Goal: Transaction & Acquisition: Purchase product/service

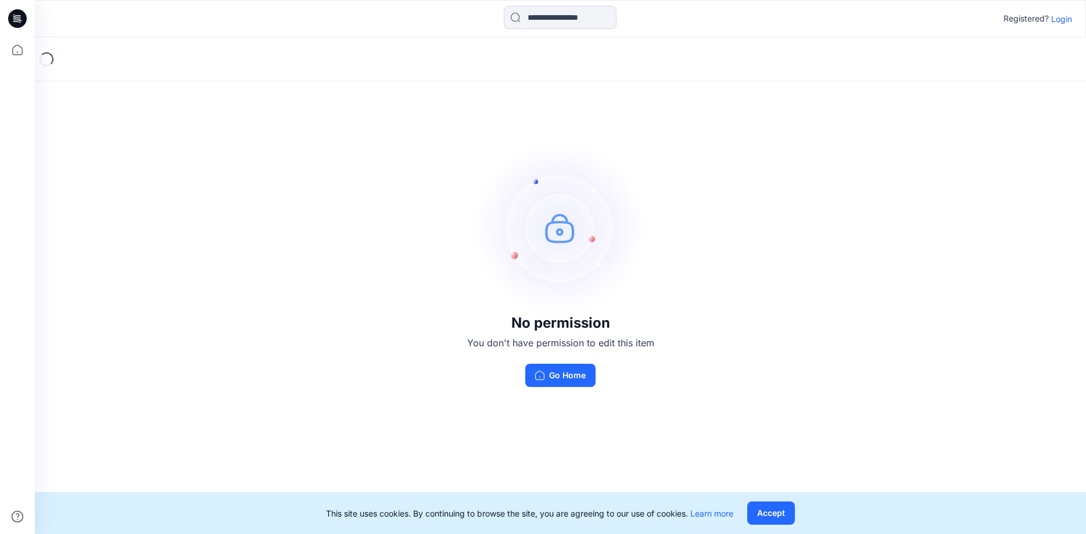
click at [1062, 17] on p "Login" at bounding box center [1061, 19] width 21 height 12
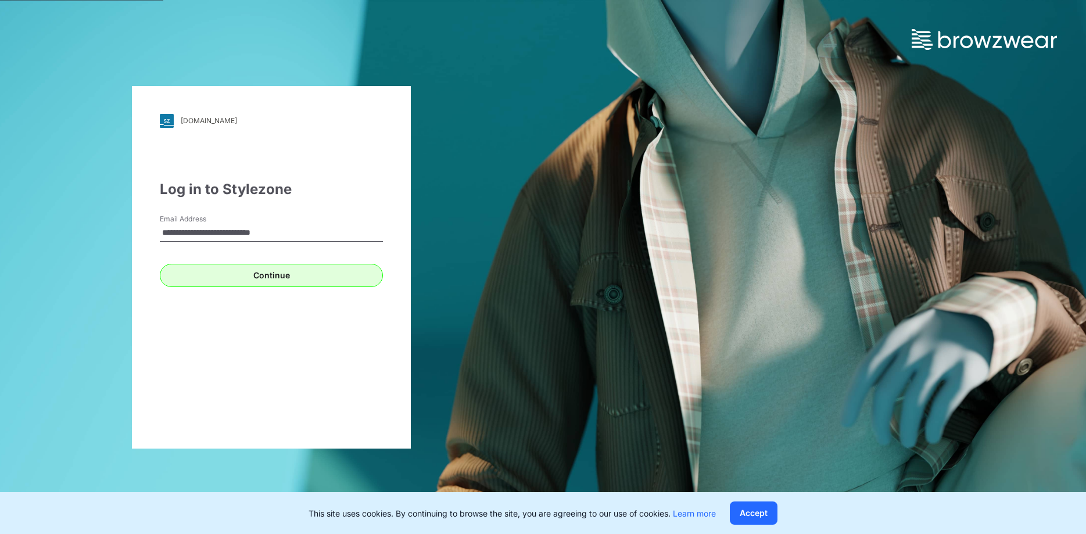
type input "**********"
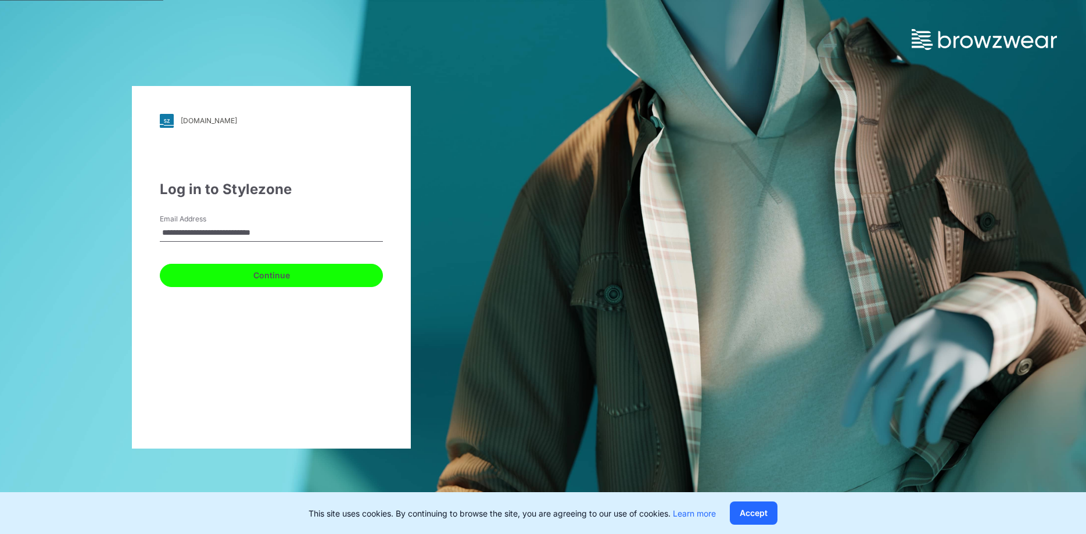
click at [252, 271] on button "Continue" at bounding box center [271, 275] width 223 height 23
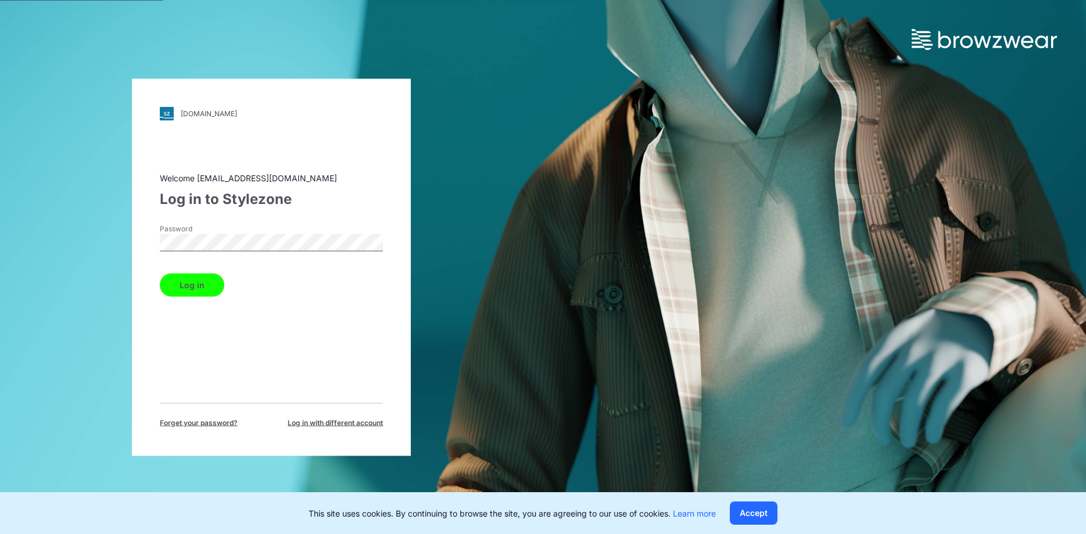
click at [193, 286] on button "Log in" at bounding box center [192, 284] width 64 height 23
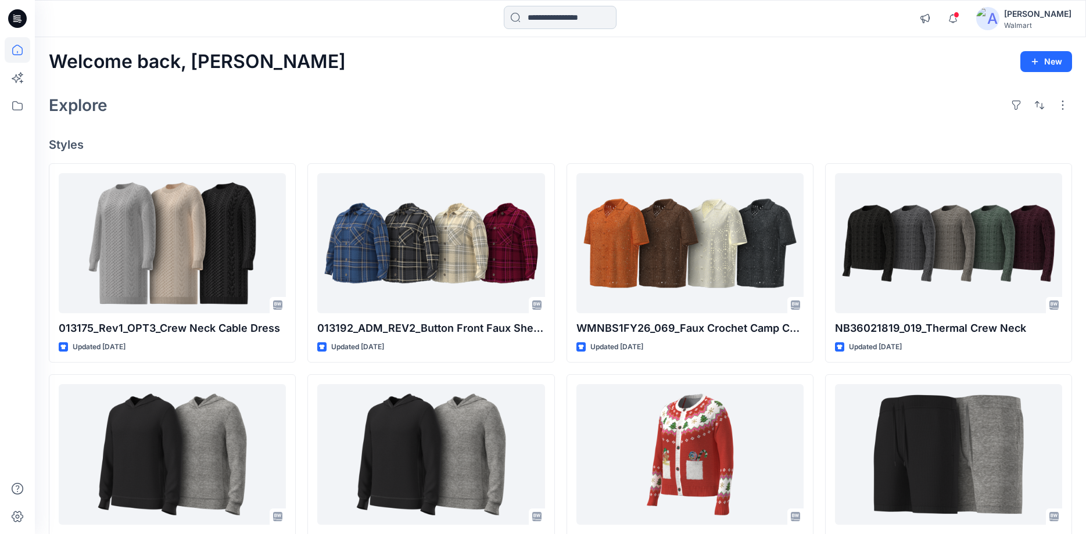
click at [532, 17] on input at bounding box center [560, 17] width 113 height 23
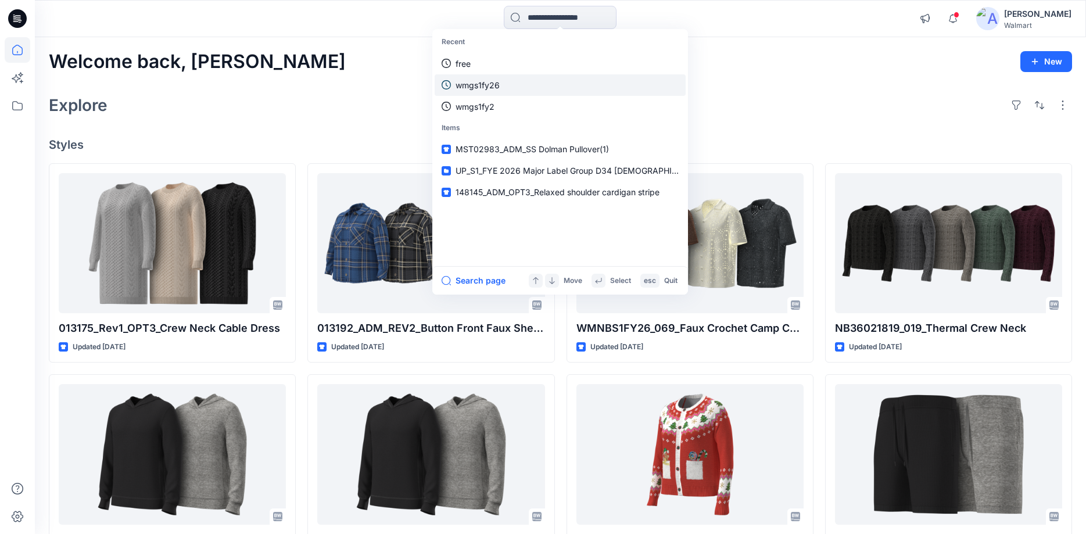
click at [500, 82] on link "wmgs1fy26" at bounding box center [560, 84] width 251 height 21
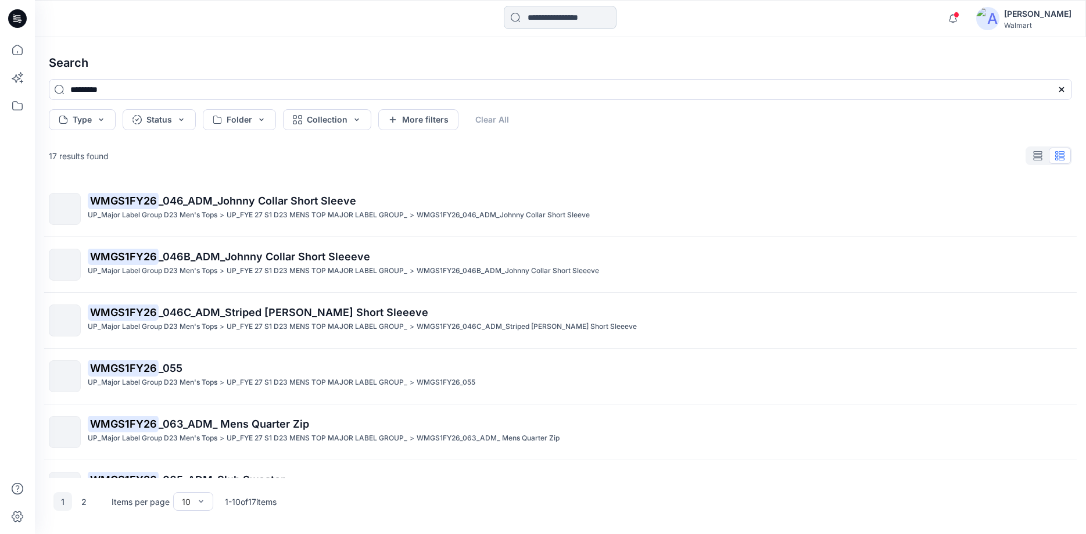
click at [585, 16] on input at bounding box center [560, 17] width 113 height 23
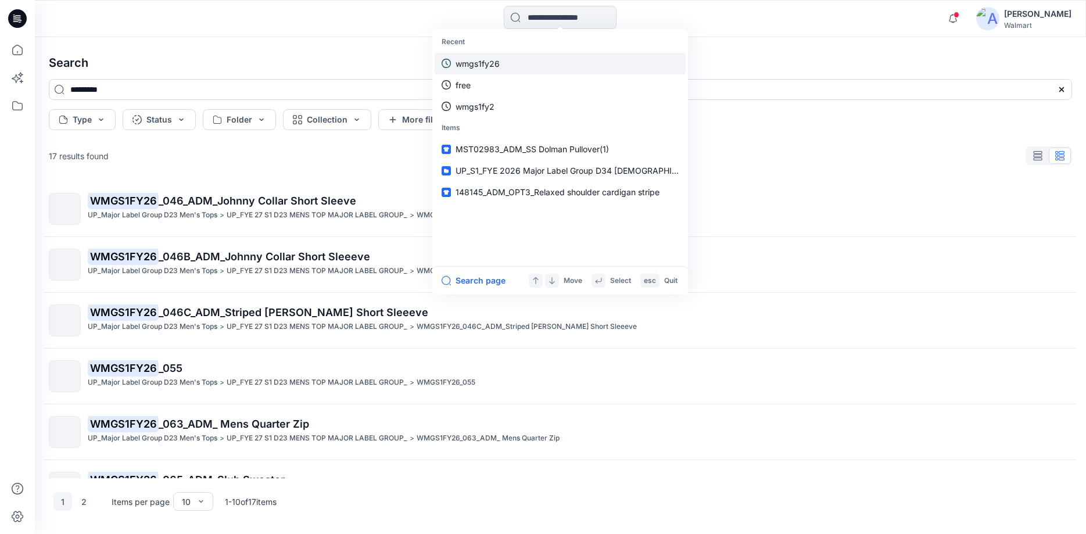
click at [517, 65] on link "wmgs1fy26" at bounding box center [560, 63] width 251 height 21
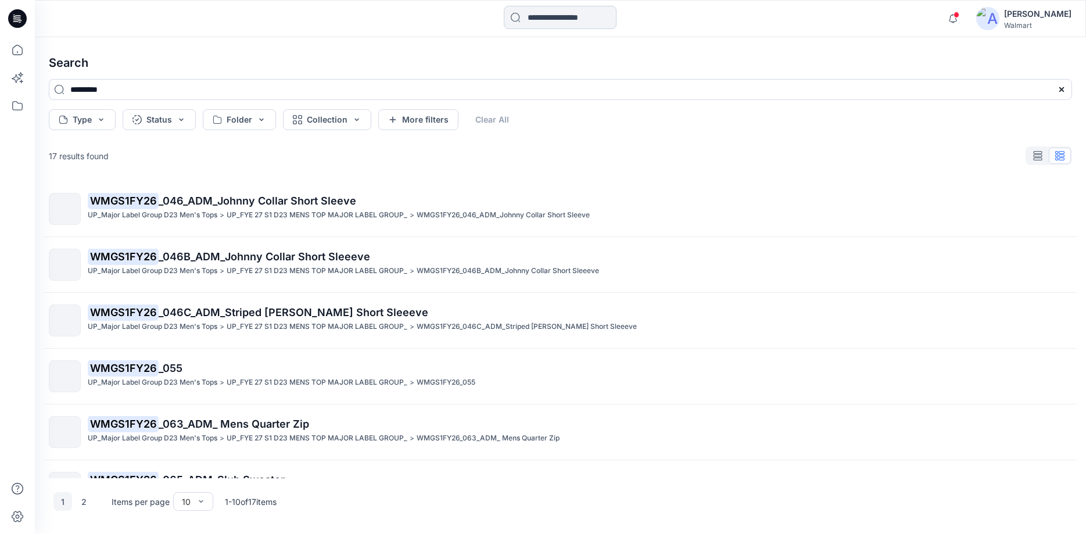
click at [595, 19] on input at bounding box center [560, 17] width 113 height 23
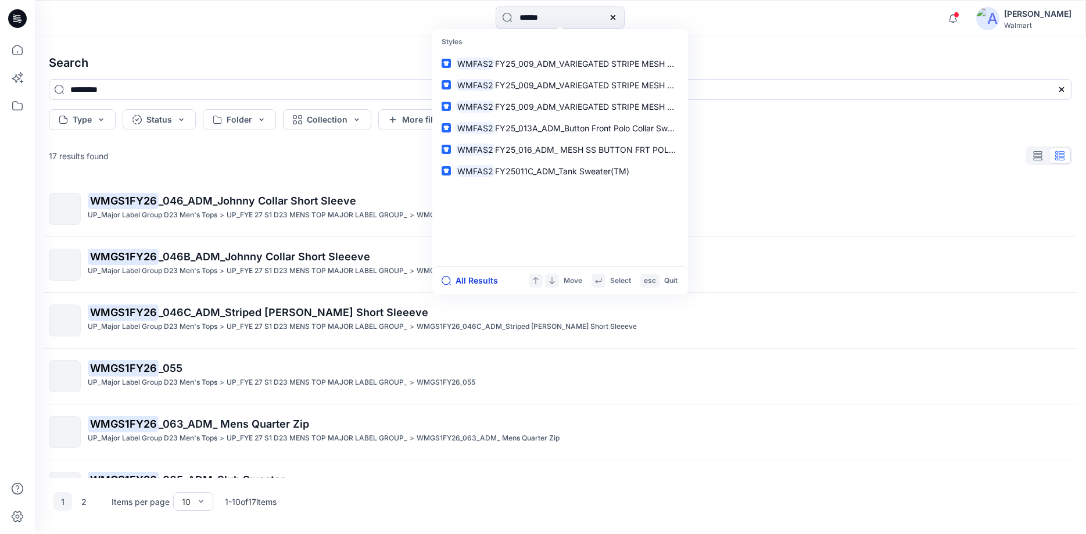
type input "******"
click at [479, 274] on button "All Results" at bounding box center [474, 281] width 64 height 14
type input "******"
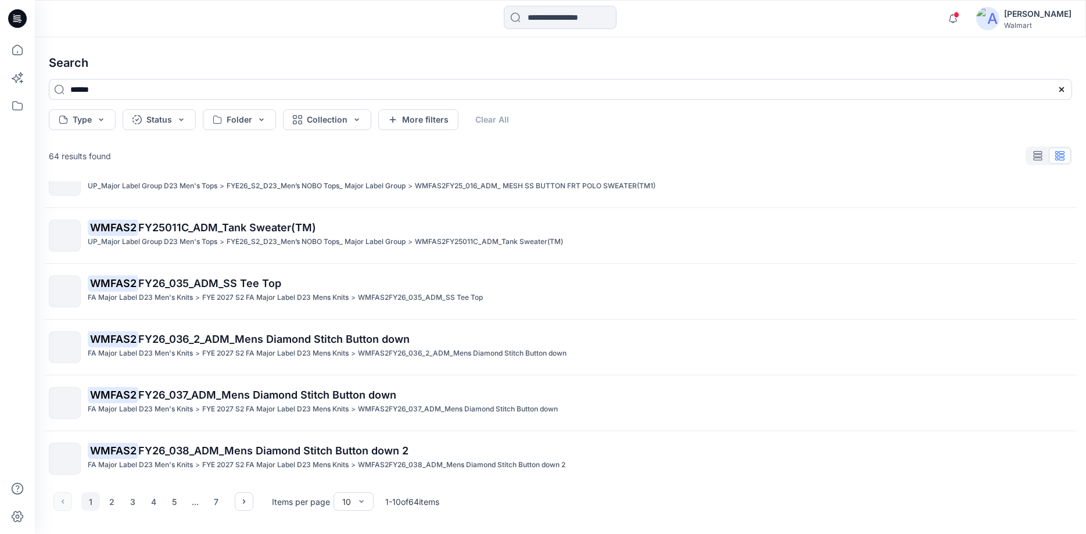
scroll to position [261, 0]
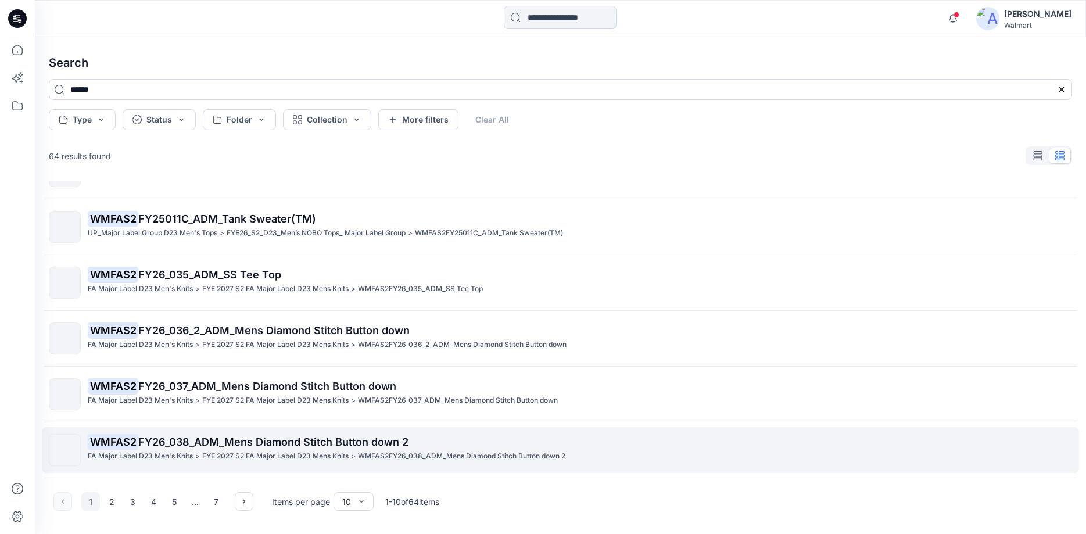
click at [128, 448] on mark "WMFAS2" at bounding box center [113, 441] width 51 height 16
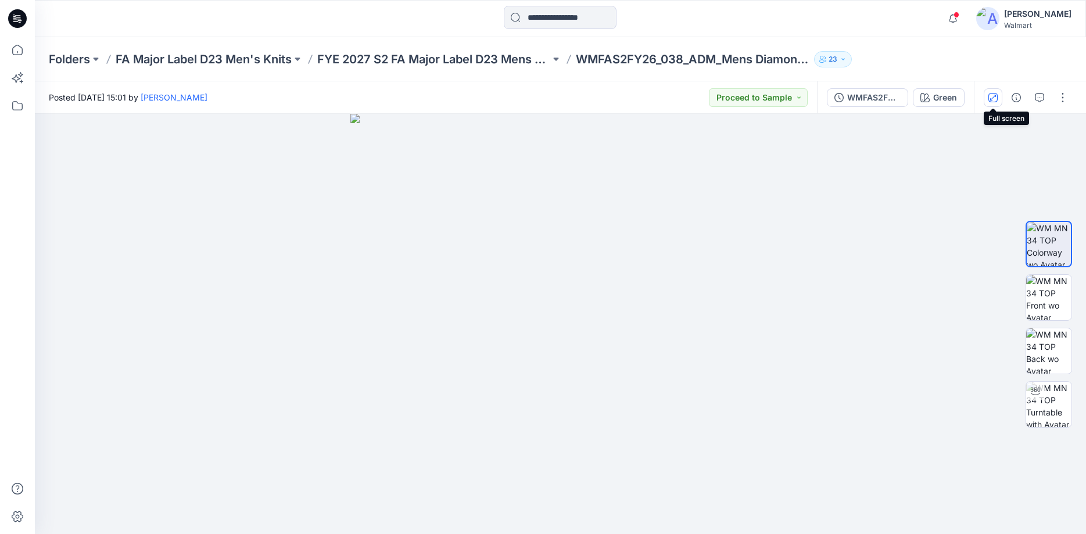
click at [992, 99] on icon "button" at bounding box center [992, 97] width 9 height 9
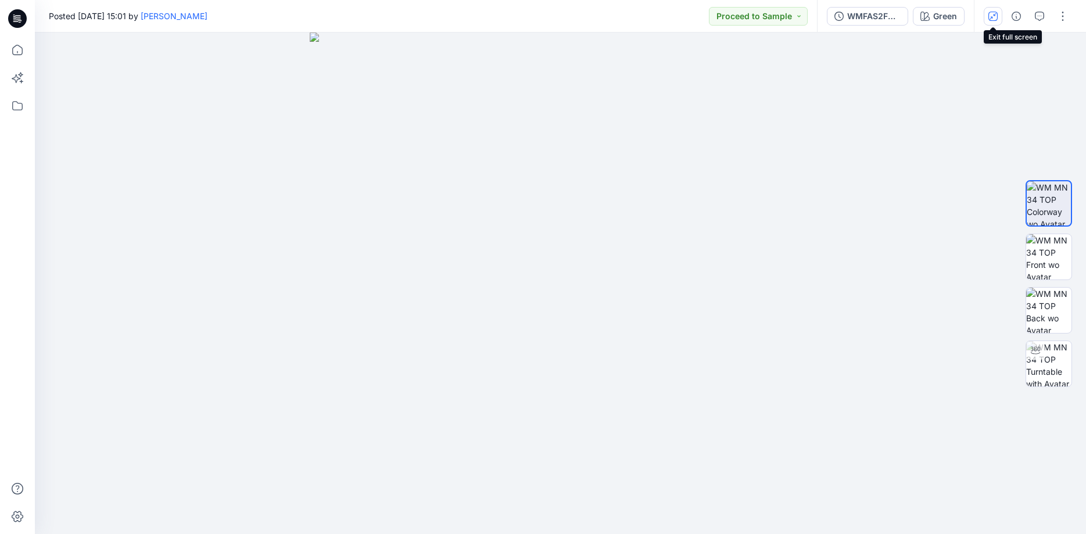
click at [992, 17] on icon "button" at bounding box center [991, 17] width 3 height 3
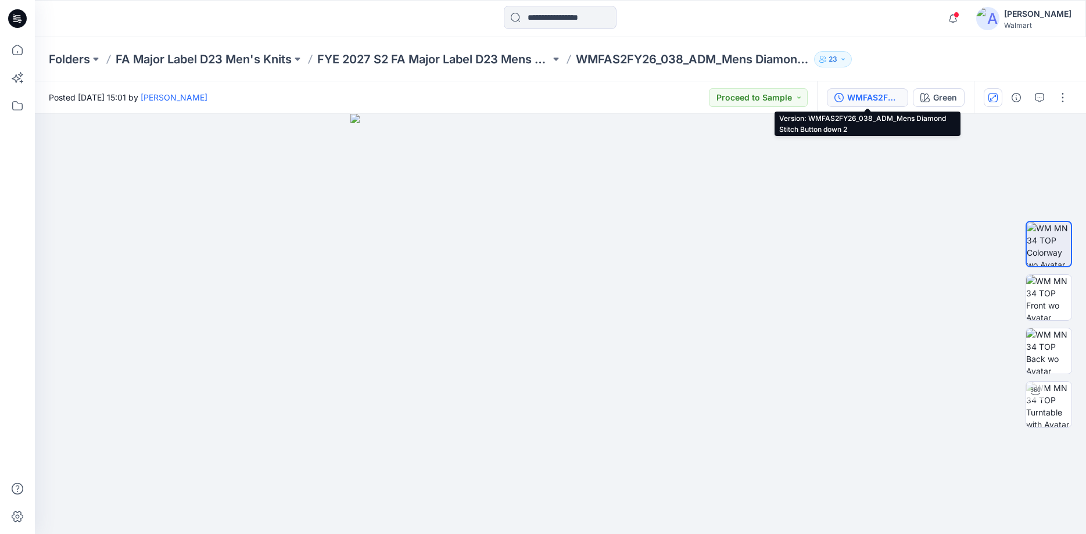
click at [897, 103] on div "WMFAS2FY26_038_ADM_Mens Diamond Stitch Button down 2" at bounding box center [873, 97] width 53 height 13
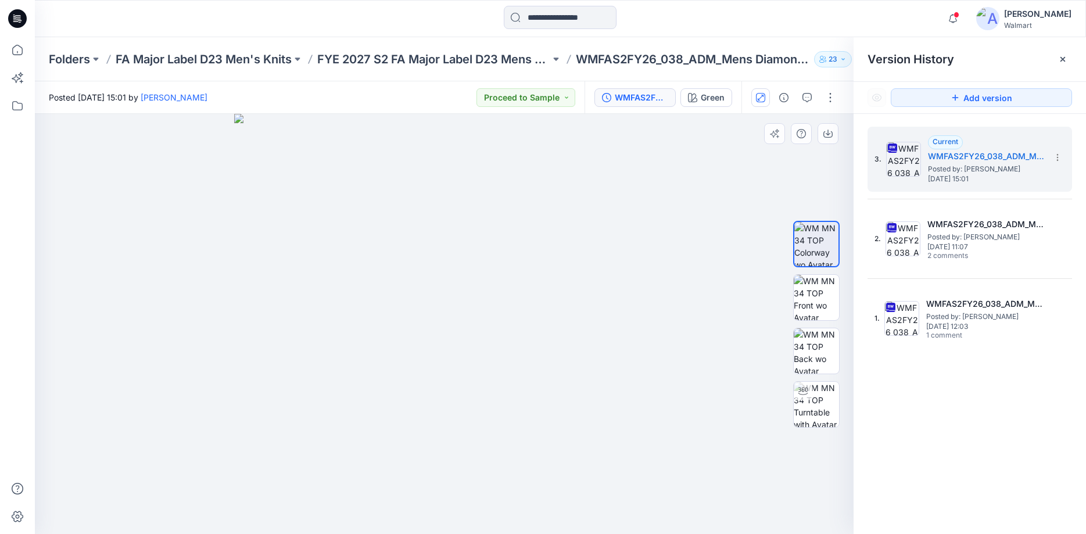
click at [683, 298] on div at bounding box center [444, 324] width 819 height 420
click at [729, 99] on button "Green" at bounding box center [706, 97] width 52 height 19
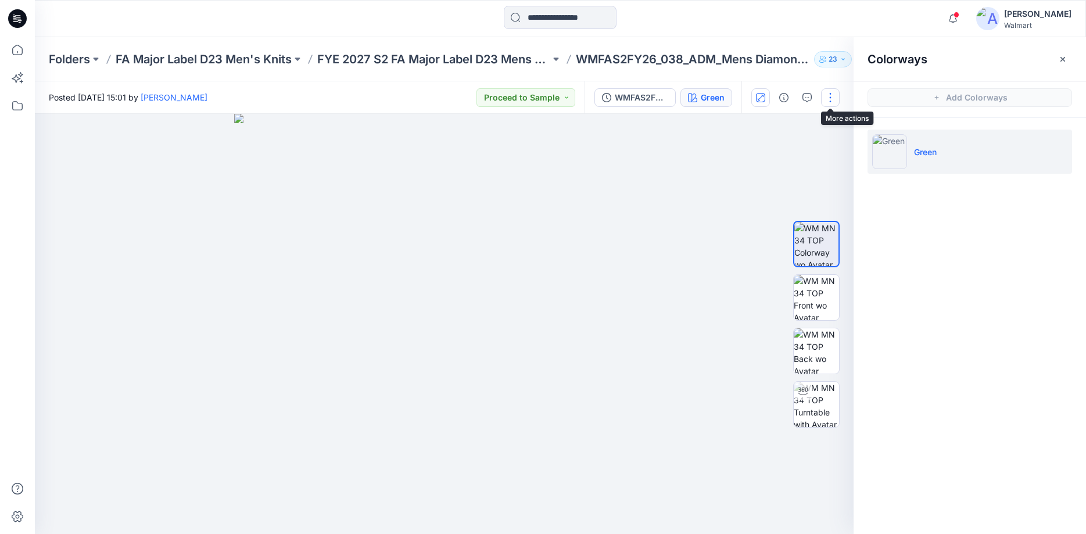
click at [827, 100] on button "button" at bounding box center [830, 97] width 19 height 19
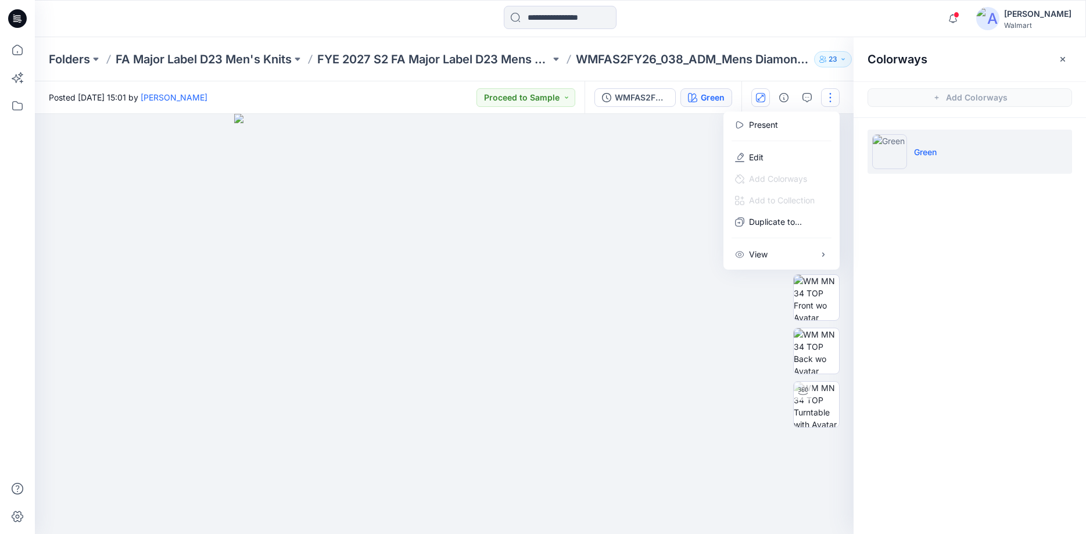
click at [639, 279] on img at bounding box center [444, 324] width 420 height 420
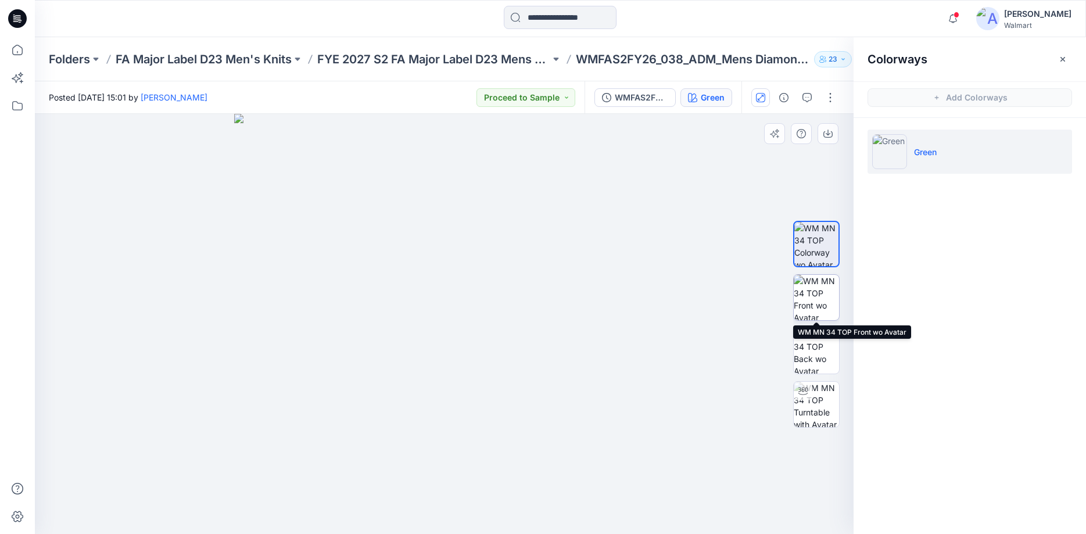
click at [815, 290] on img at bounding box center [816, 297] width 45 height 45
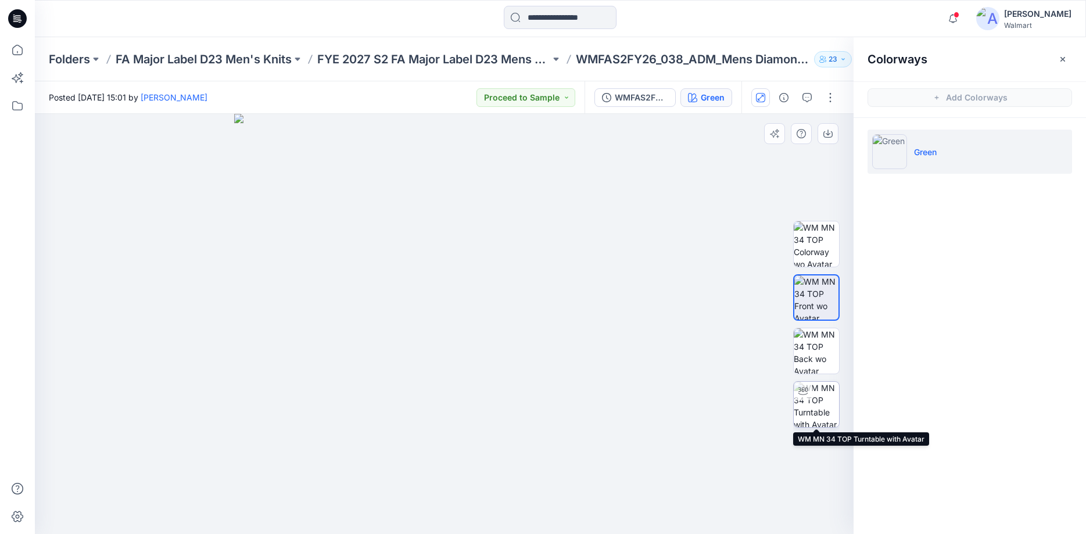
click at [820, 399] on img at bounding box center [816, 404] width 45 height 45
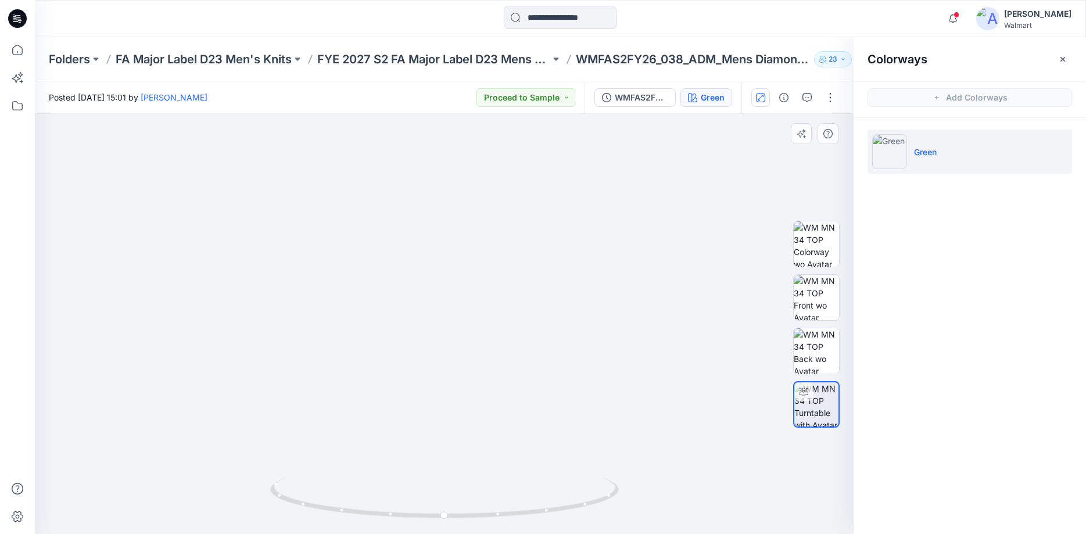
drag, startPoint x: 475, startPoint y: 300, endPoint x: 481, endPoint y: 356, distance: 56.0
click at [478, 360] on img at bounding box center [444, 314] width 602 height 439
drag, startPoint x: 447, startPoint y: 517, endPoint x: 575, endPoint y: 518, distance: 128.4
click at [575, 518] on icon at bounding box center [446, 500] width 352 height 44
drag, startPoint x: 571, startPoint y: 508, endPoint x: 621, endPoint y: 485, distance: 54.9
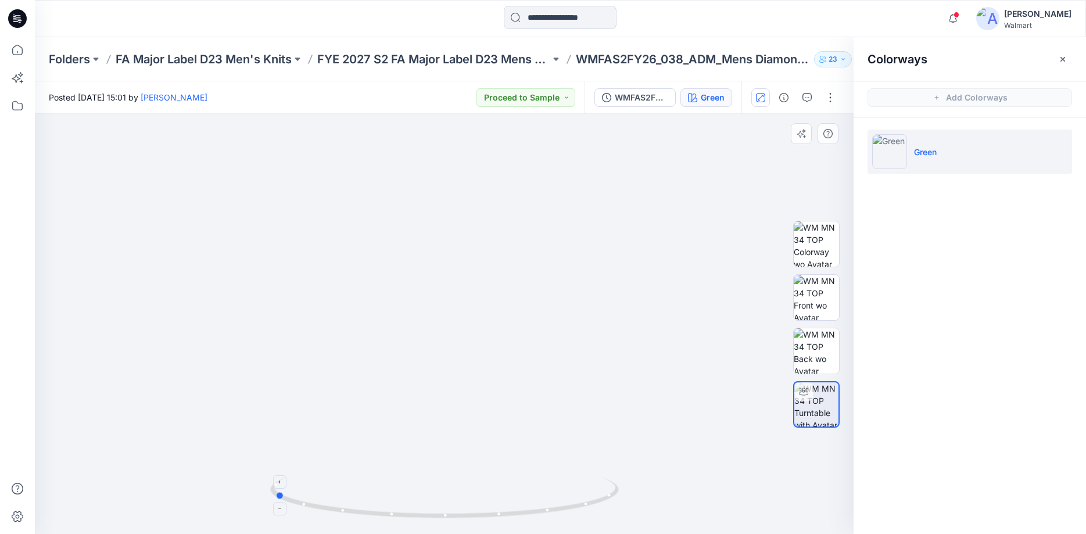
click at [621, 485] on icon at bounding box center [446, 500] width 352 height 44
